Goal: Task Accomplishment & Management: Use online tool/utility

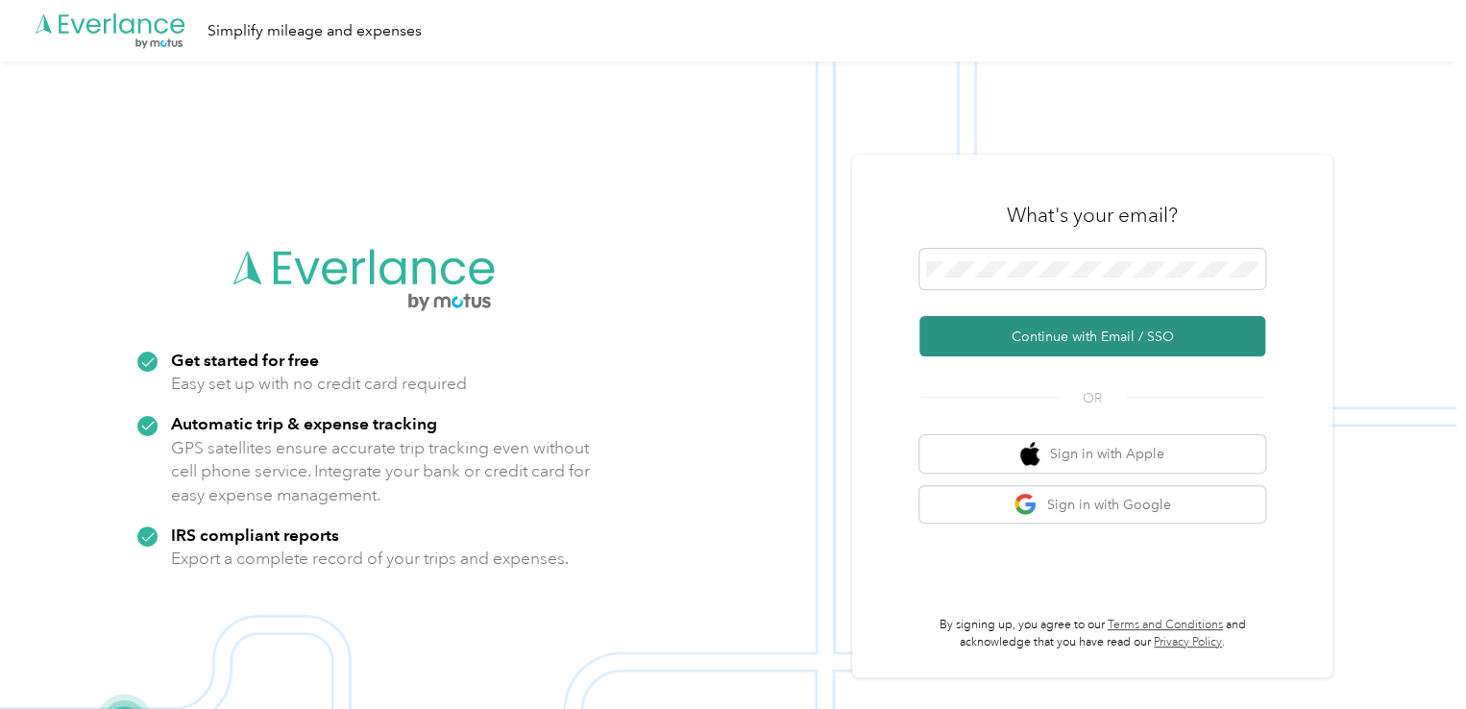
click at [1076, 331] on button "Continue with Email / SSO" at bounding box center [1092, 336] width 346 height 40
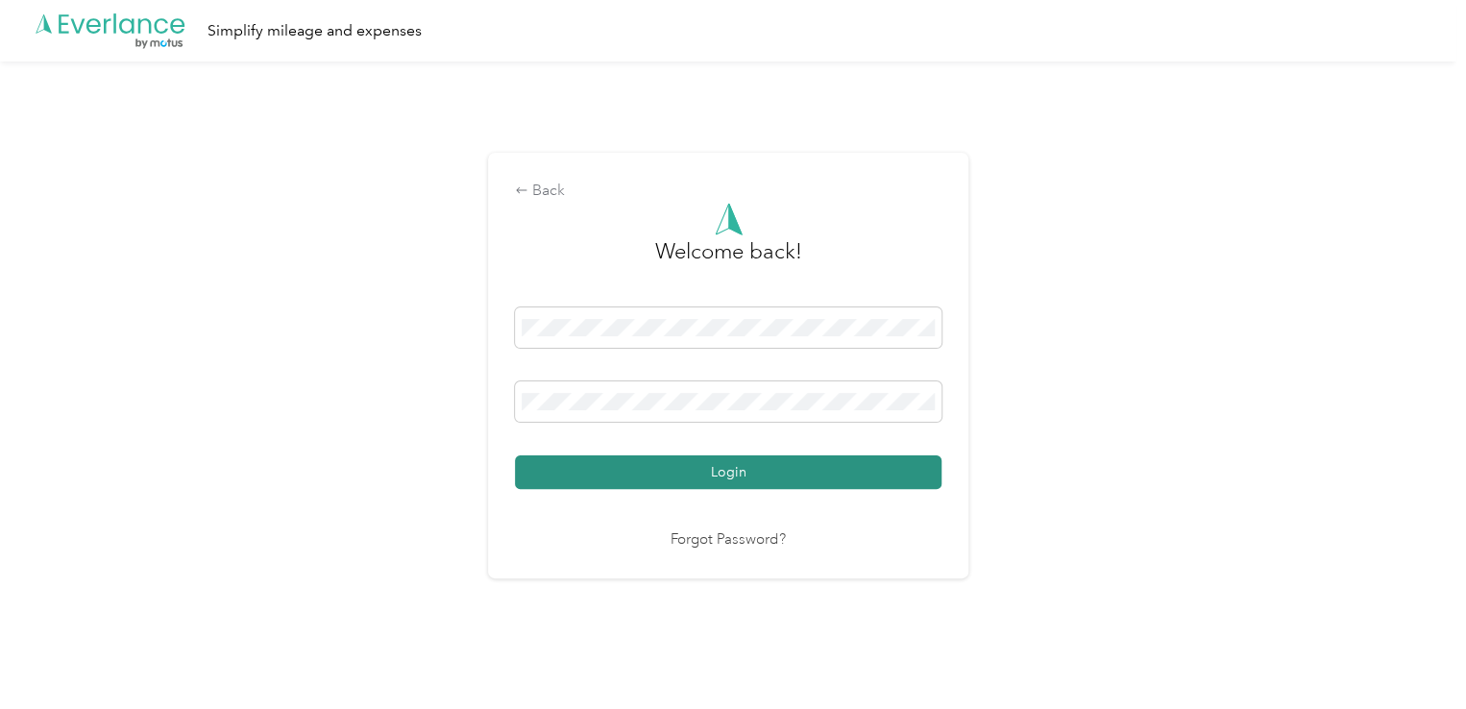
click at [867, 481] on button "Login" at bounding box center [728, 472] width 426 height 34
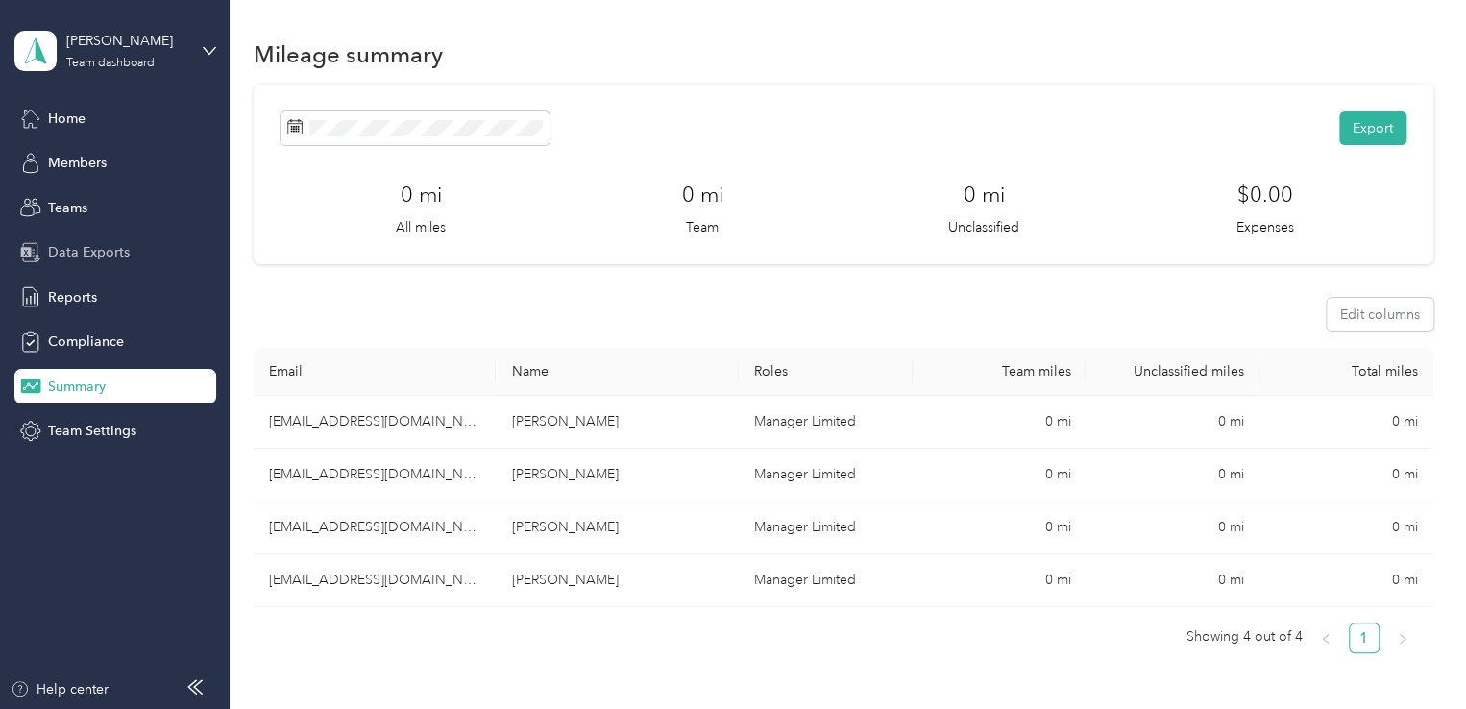
click at [92, 262] on div "Data Exports" at bounding box center [115, 252] width 202 height 35
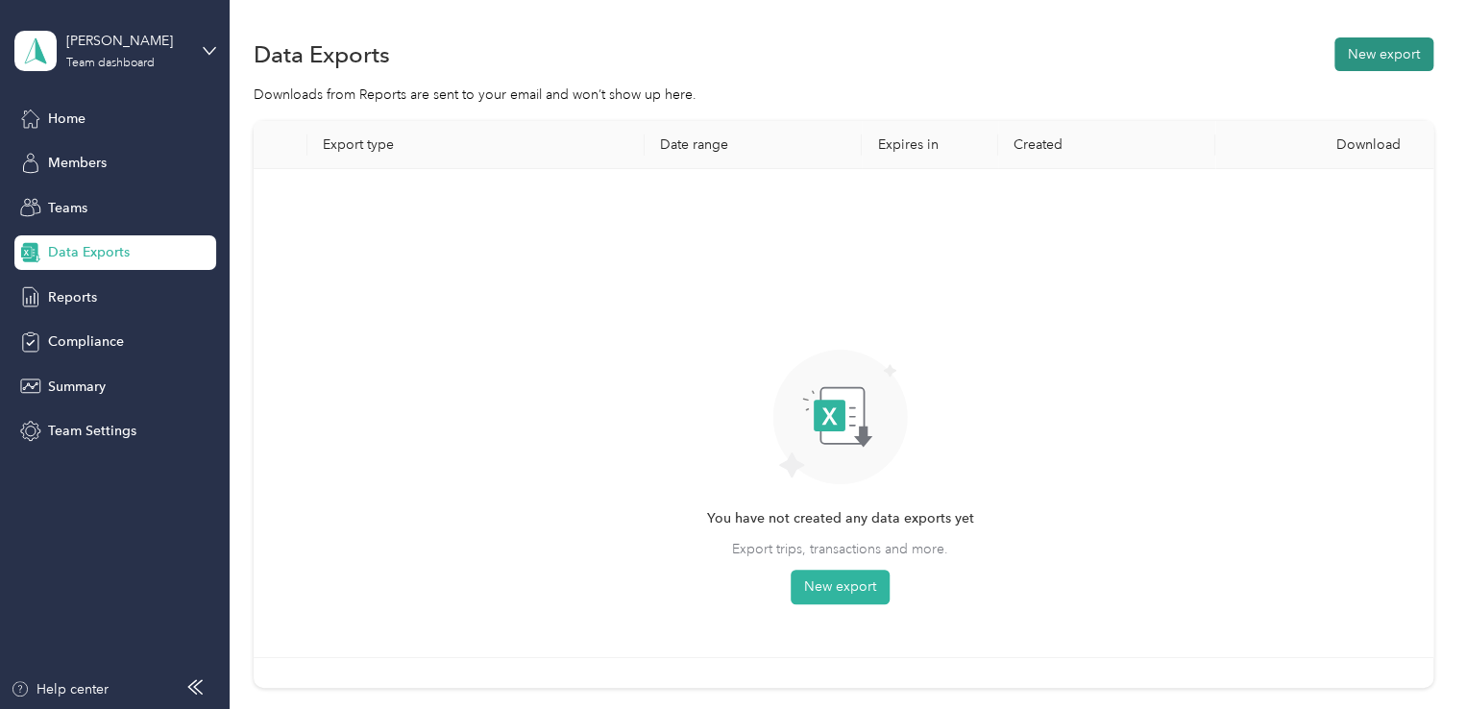
click at [1374, 59] on button "New export" at bounding box center [1383, 54] width 99 height 34
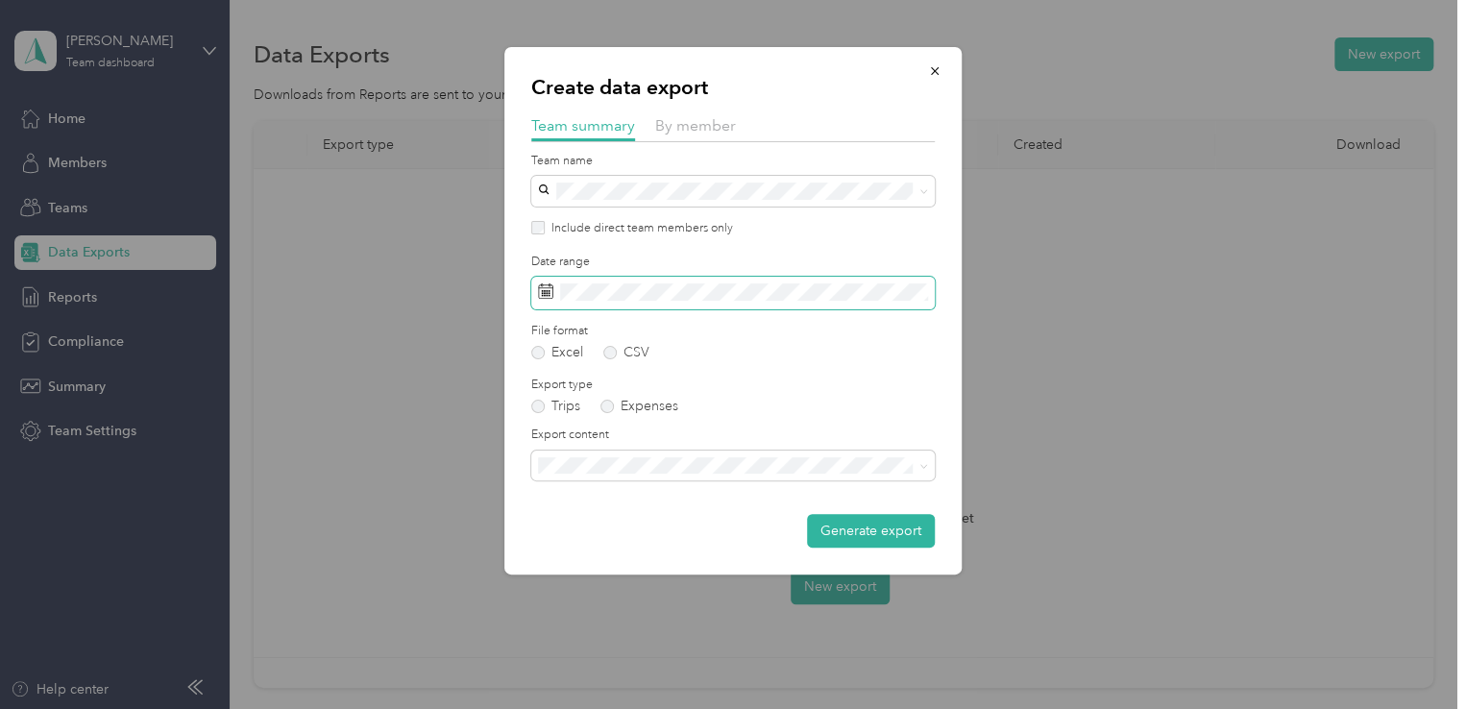
click at [554, 293] on span at bounding box center [732, 293] width 403 height 33
click at [633, 527] on span "Summary and full trips list" at bounding box center [622, 528] width 154 height 16
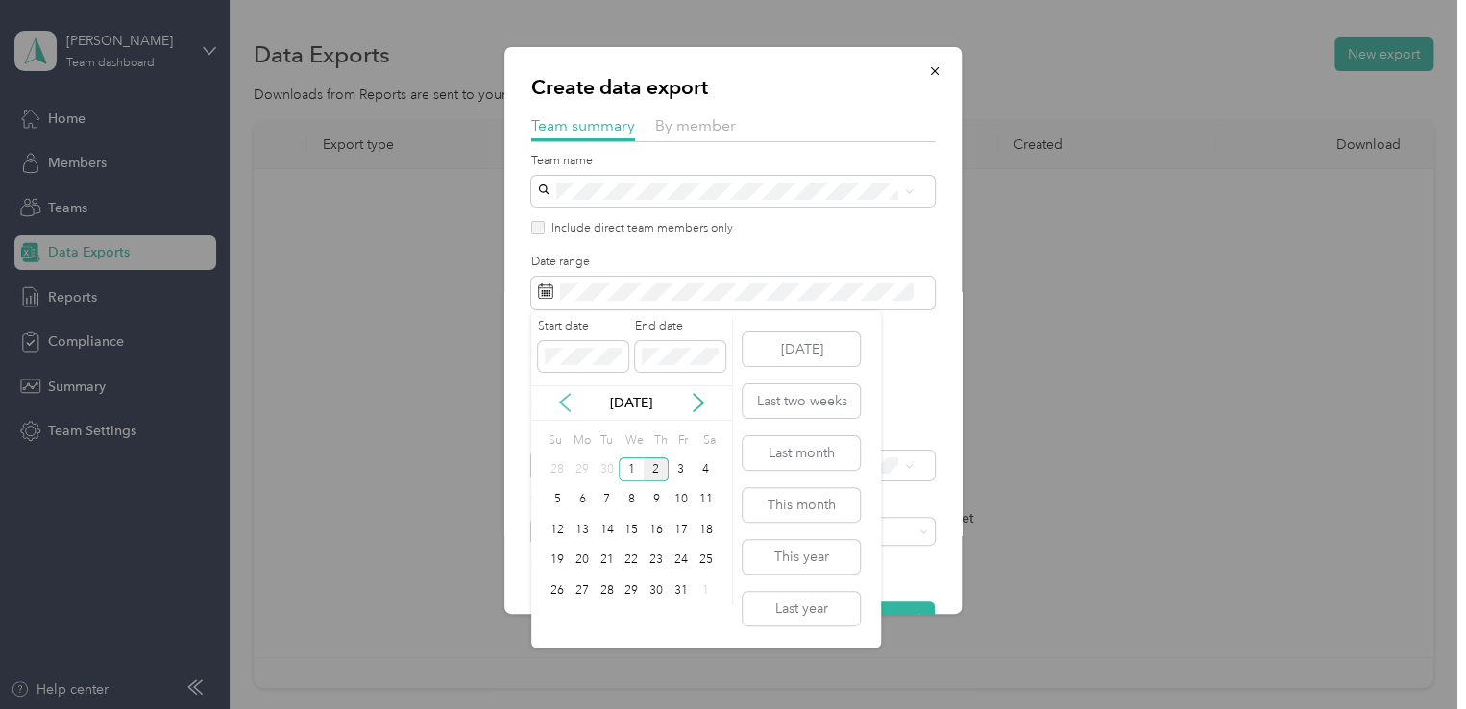
click at [569, 404] on icon at bounding box center [564, 402] width 19 height 19
click at [564, 560] on div "21" at bounding box center [557, 560] width 25 height 24
click at [607, 592] on div "30" at bounding box center [606, 590] width 25 height 24
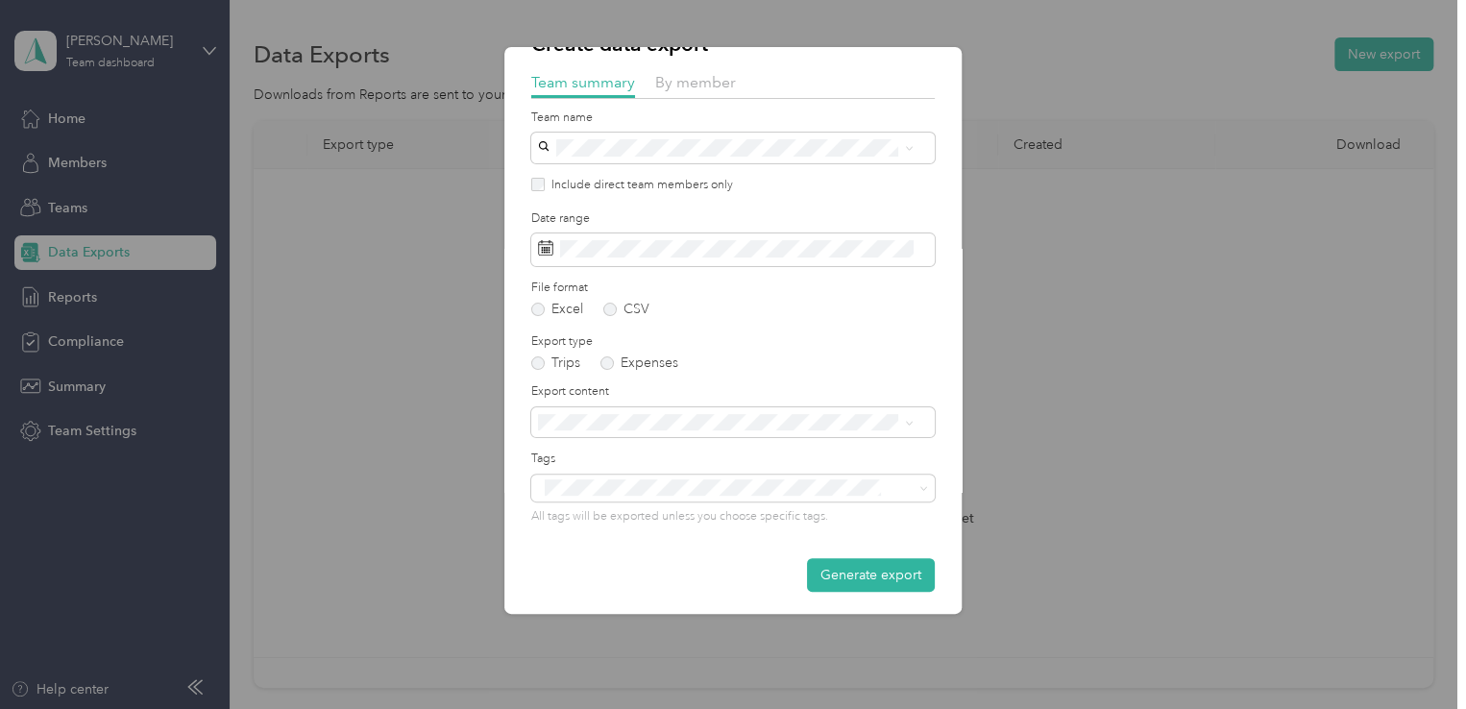
scroll to position [48, 0]
click at [843, 570] on button "Generate export" at bounding box center [871, 570] width 128 height 34
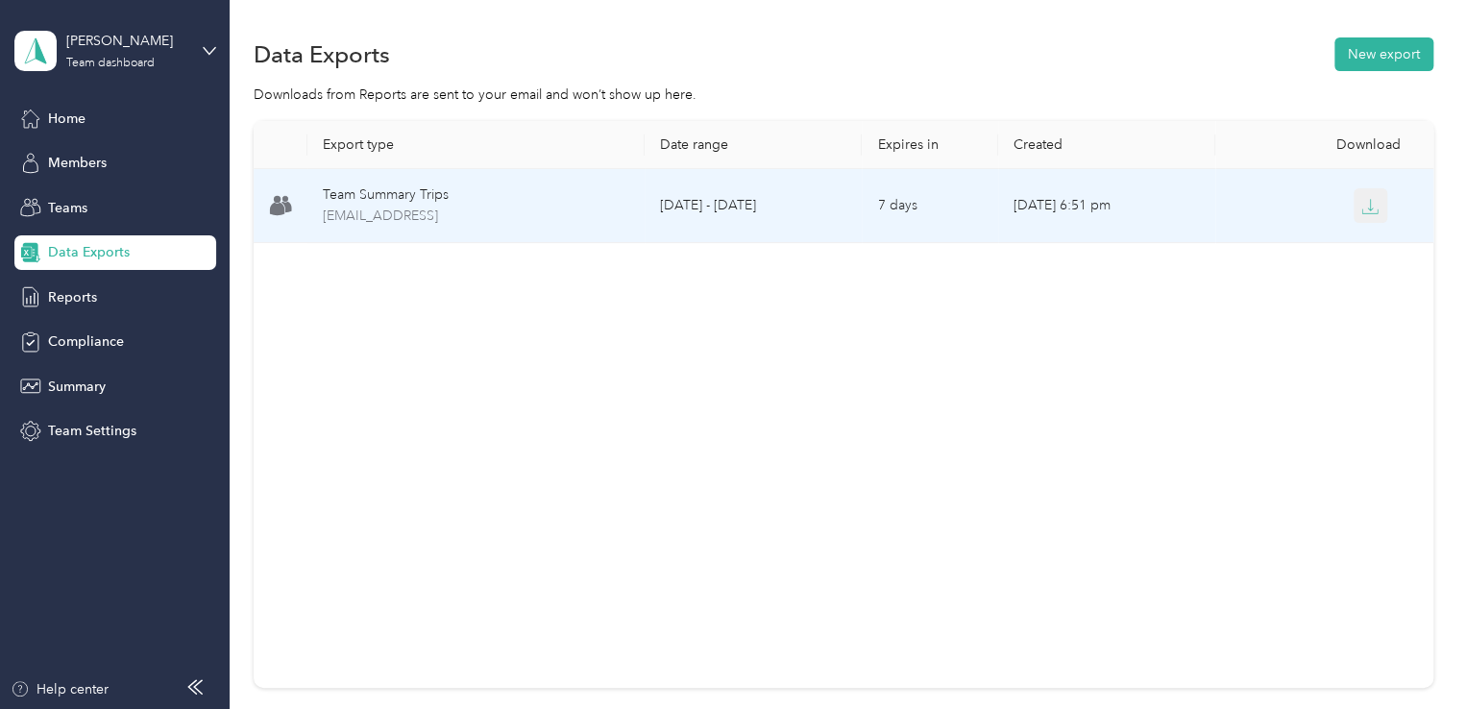
click at [1368, 208] on icon "button" at bounding box center [1371, 205] width 6 height 12
